Goal: Task Accomplishment & Management: Use online tool/utility

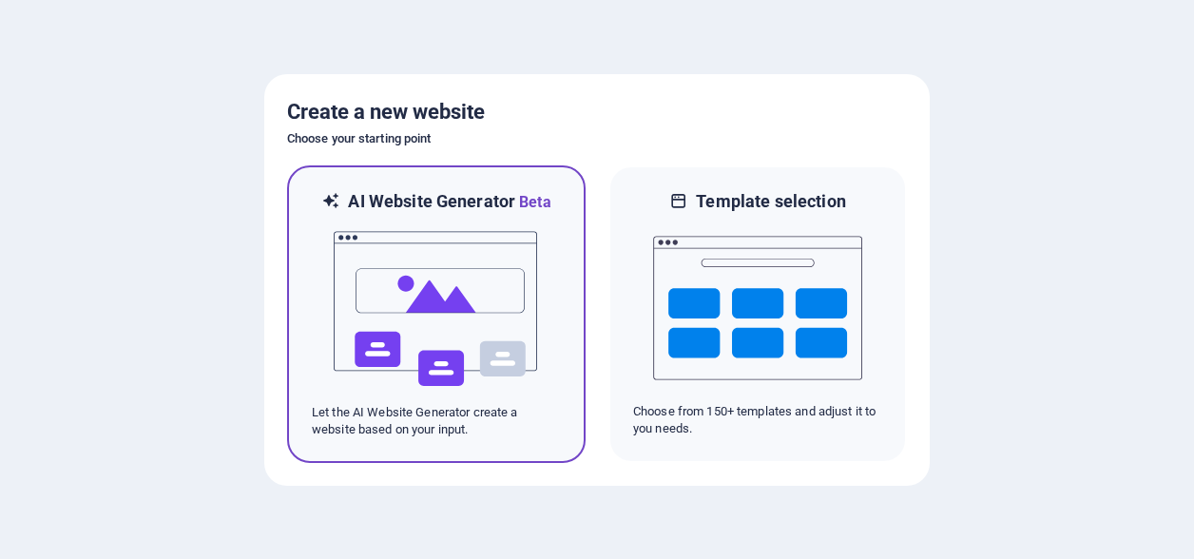
click at [418, 308] on img at bounding box center [436, 309] width 209 height 190
click at [416, 284] on img at bounding box center [436, 309] width 209 height 190
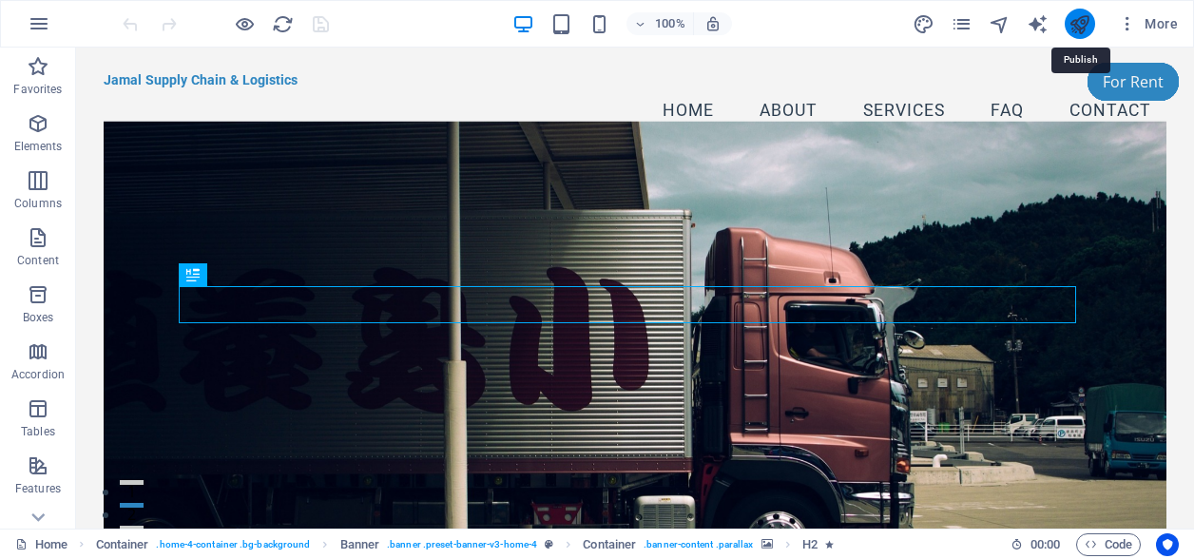
click at [1070, 19] on icon "publish" at bounding box center [1080, 24] width 22 height 22
